Goal: Check status: Check status

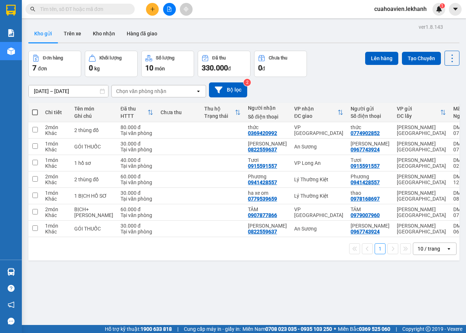
click at [39, 94] on div "ver 1.8.143 Kho gửi Trên xe Kho nhận Hàng đã giao Đơn hàng 7 đơn Khối lượng 0 k…" at bounding box center [243, 188] width 437 height 333
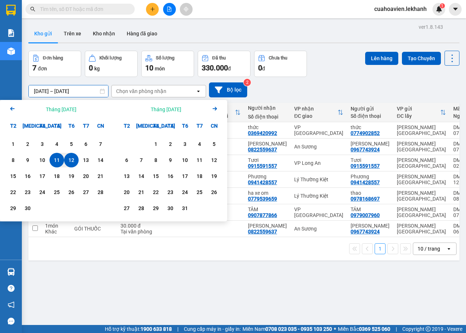
click at [38, 92] on input "[DATE] – [DATE]" at bounding box center [68, 91] width 79 height 12
click at [70, 162] on div "12" at bounding box center [71, 160] width 10 height 9
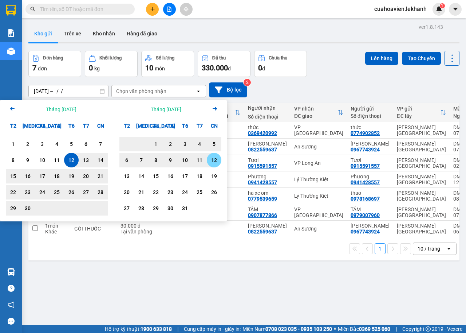
click at [216, 161] on div "12" at bounding box center [214, 160] width 10 height 9
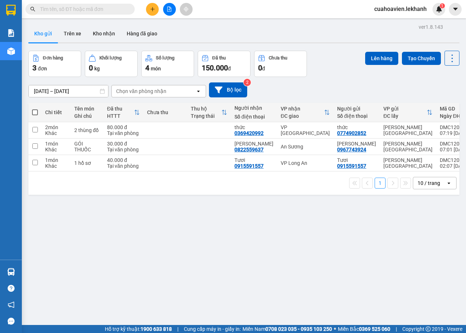
click at [76, 92] on input "[DATE] – [DATE]" at bounding box center [68, 91] width 79 height 12
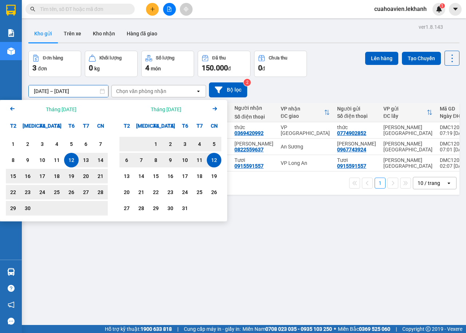
click at [15, 109] on icon "Previous month." at bounding box center [12, 109] width 4 height 4
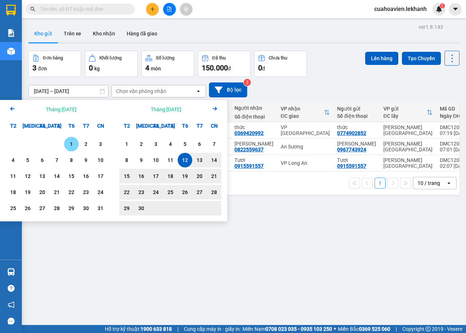
click at [216, 112] on icon "Arrow Right" at bounding box center [215, 108] width 9 height 9
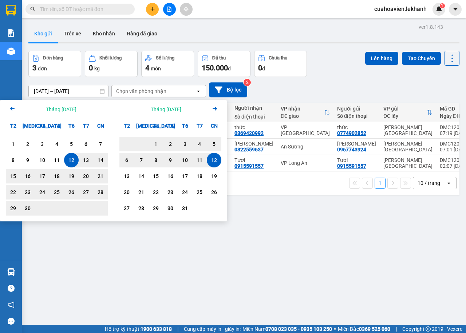
click at [210, 159] on div "12" at bounding box center [214, 160] width 10 height 9
click at [66, 157] on div "12" at bounding box center [71, 160] width 15 height 15
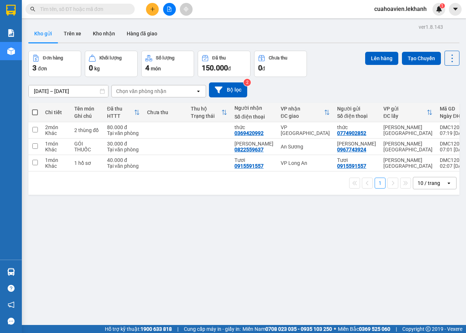
click at [74, 93] on input "[DATE] – [DATE]" at bounding box center [68, 91] width 79 height 12
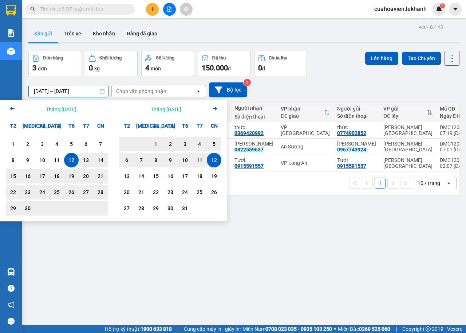
click at [72, 162] on div "12" at bounding box center [71, 160] width 10 height 9
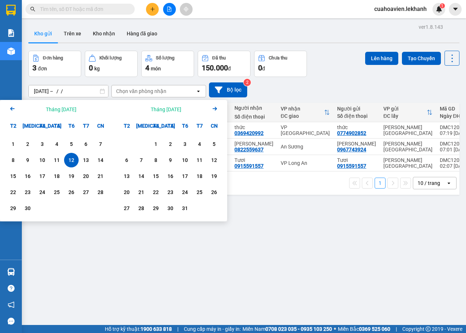
click at [72, 160] on div "12" at bounding box center [71, 160] width 10 height 9
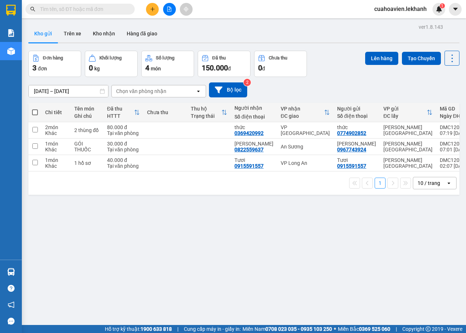
click at [36, 93] on input "[DATE] – [DATE]" at bounding box center [68, 91] width 79 height 12
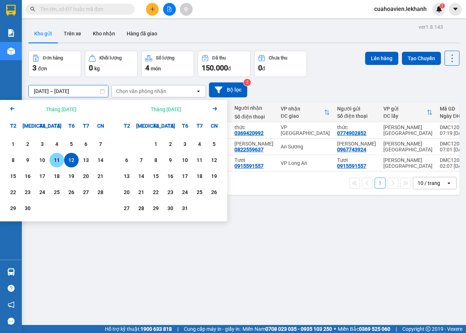
click at [53, 164] on div "11" at bounding box center [57, 160] width 10 height 9
click at [75, 161] on div "12" at bounding box center [71, 160] width 10 height 9
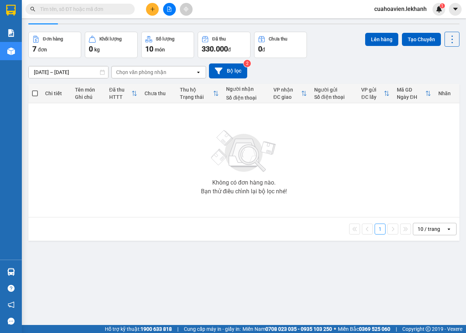
scroll to position [34, 0]
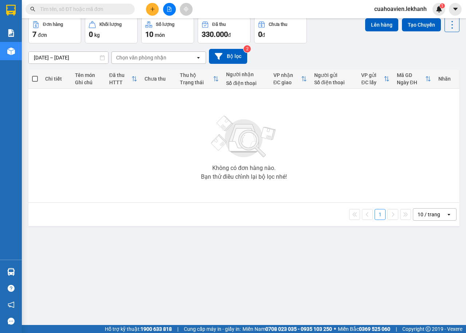
click at [75, 58] on input "[DATE] – [DATE]" at bounding box center [68, 58] width 79 height 12
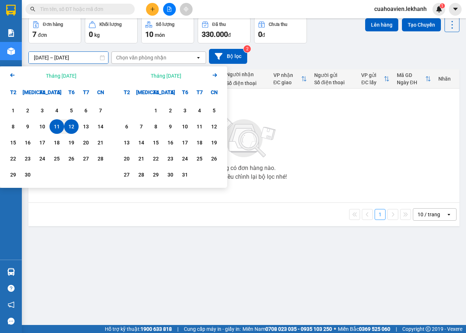
click at [58, 127] on div "11" at bounding box center [57, 126] width 10 height 9
click at [56, 129] on div "11" at bounding box center [57, 126] width 10 height 9
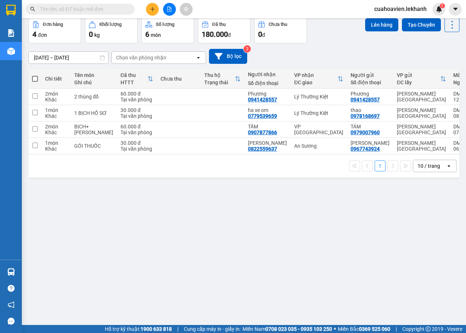
click at [39, 55] on input "[DATE] – [DATE]" at bounding box center [68, 58] width 79 height 12
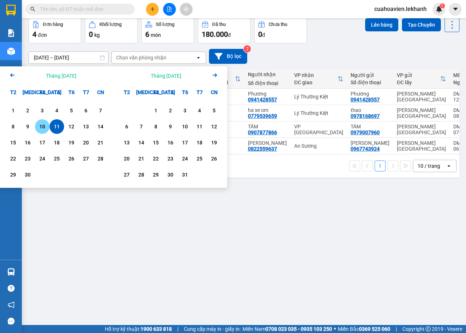
click at [44, 128] on div "10" at bounding box center [42, 126] width 10 height 9
click at [40, 127] on div "10" at bounding box center [42, 126] width 10 height 9
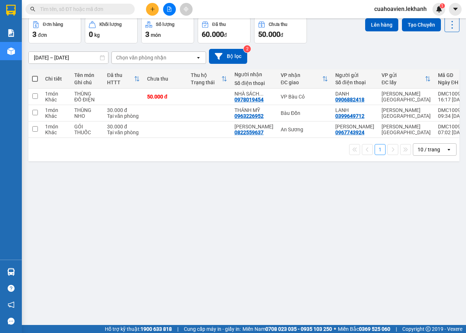
click at [37, 59] on input "[DATE] – [DATE]" at bounding box center [68, 58] width 79 height 12
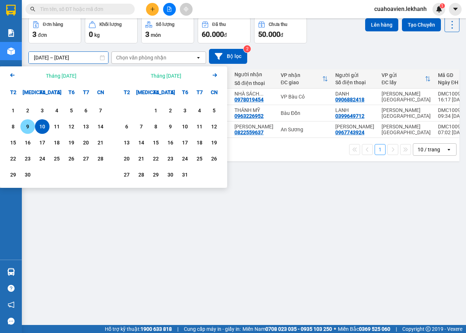
click at [28, 126] on div "9" at bounding box center [28, 126] width 10 height 9
click at [45, 124] on div "10" at bounding box center [42, 126] width 10 height 9
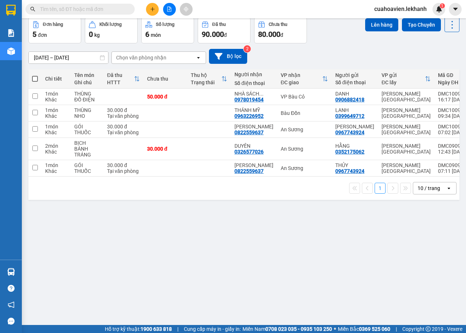
scroll to position [0, 0]
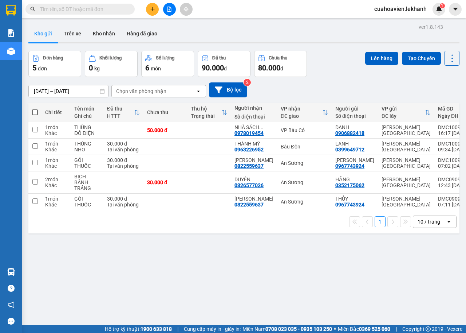
click at [39, 91] on input "[DATE] – [DATE]" at bounding box center [68, 91] width 79 height 12
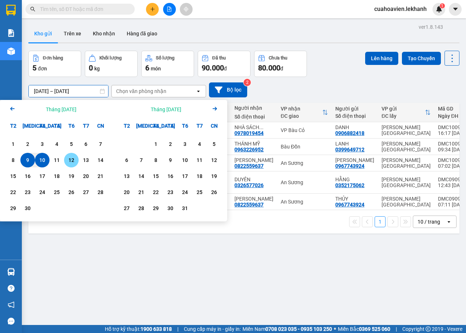
click at [70, 161] on div "12" at bounding box center [71, 160] width 10 height 9
type input "[DATE] – [DATE]"
